Goal: Check status

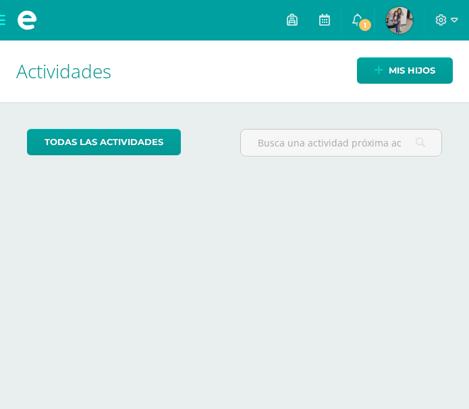
click at [392, 23] on img at bounding box center [399, 20] width 27 height 27
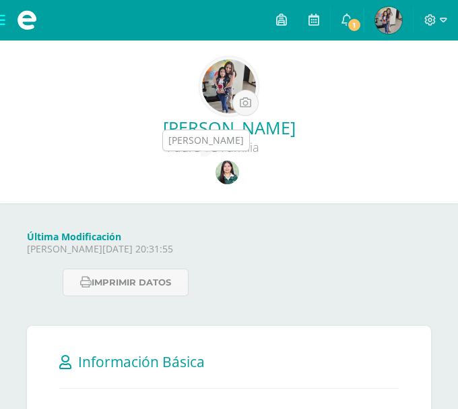
click at [226, 165] on img at bounding box center [228, 172] width 24 height 24
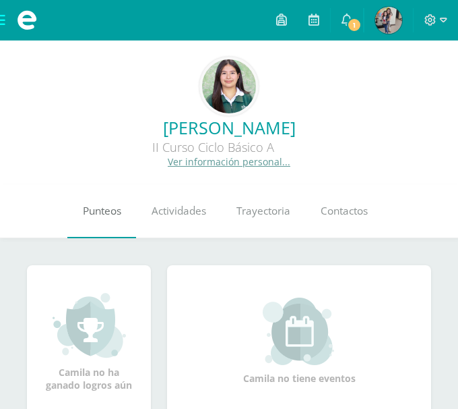
click at [102, 212] on span "Punteos" at bounding box center [102, 211] width 38 height 14
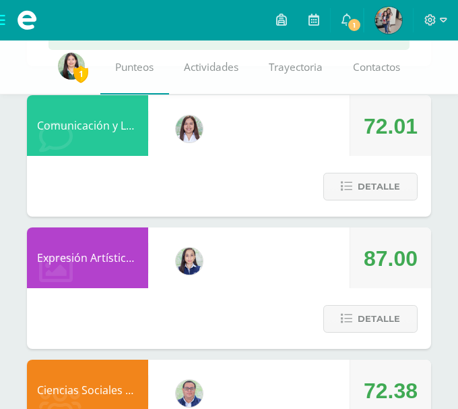
scroll to position [233, 0]
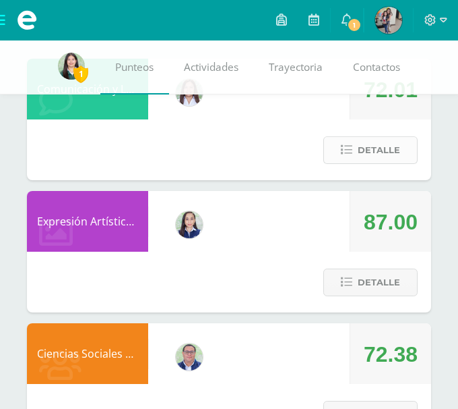
click at [388, 144] on span "Detalle" at bounding box center [379, 150] width 42 height 25
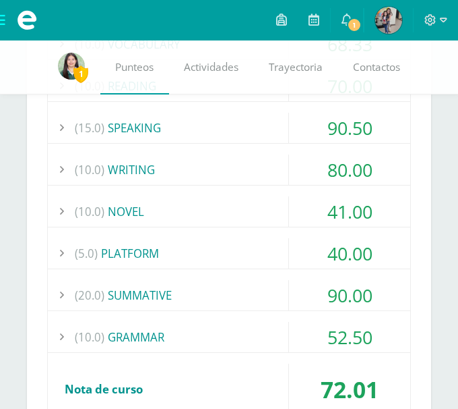
scroll to position [512, 0]
